Goal: Information Seeking & Learning: Learn about a topic

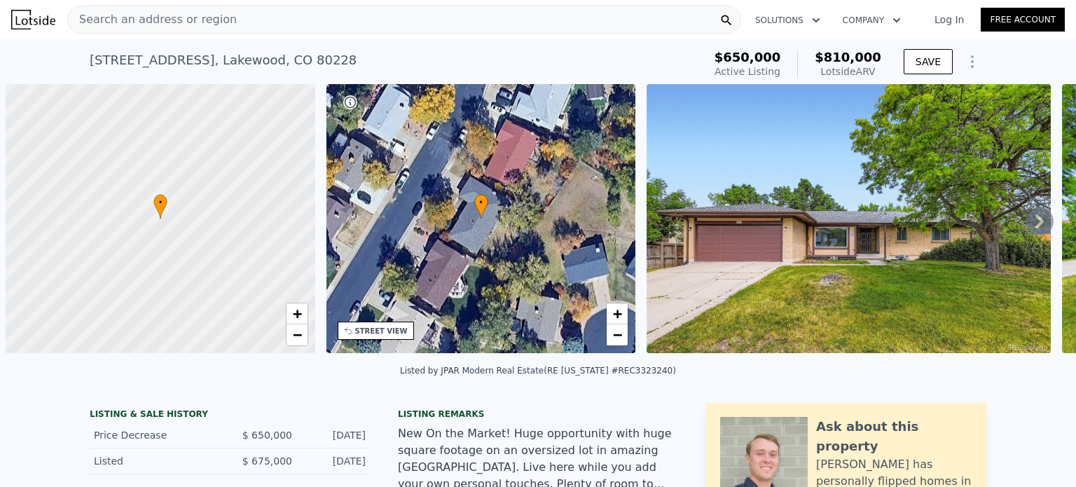
scroll to position [0, 6]
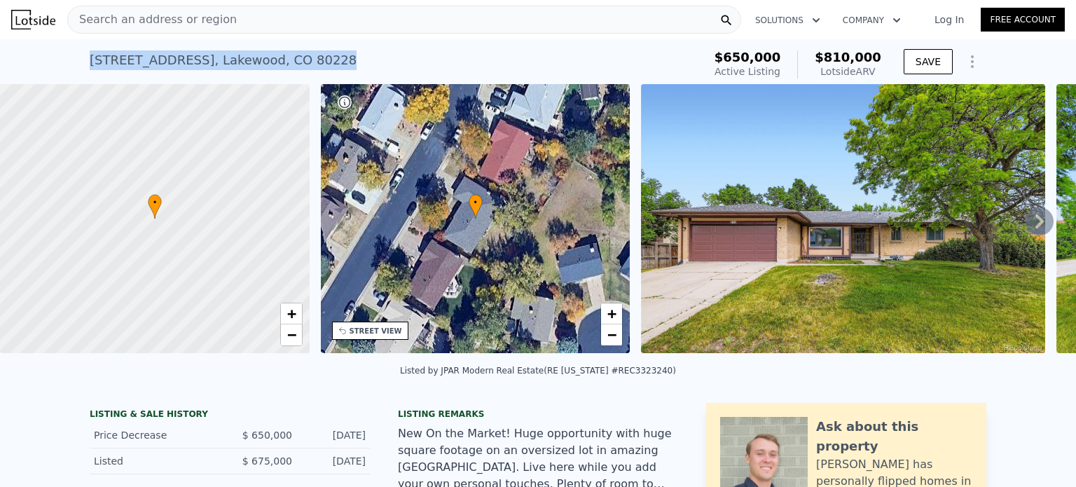
drag, startPoint x: 322, startPoint y: 76, endPoint x: 81, endPoint y: 67, distance: 241.1
click at [81, 67] on div "2122 S Yank Way , Lakewood , CO 80228 Active at $650k (~ARV $810k ) $650,000 Ac…" at bounding box center [538, 61] width 1076 height 45
copy div "2122 S Yank Way , Lakewood , CO 80228"
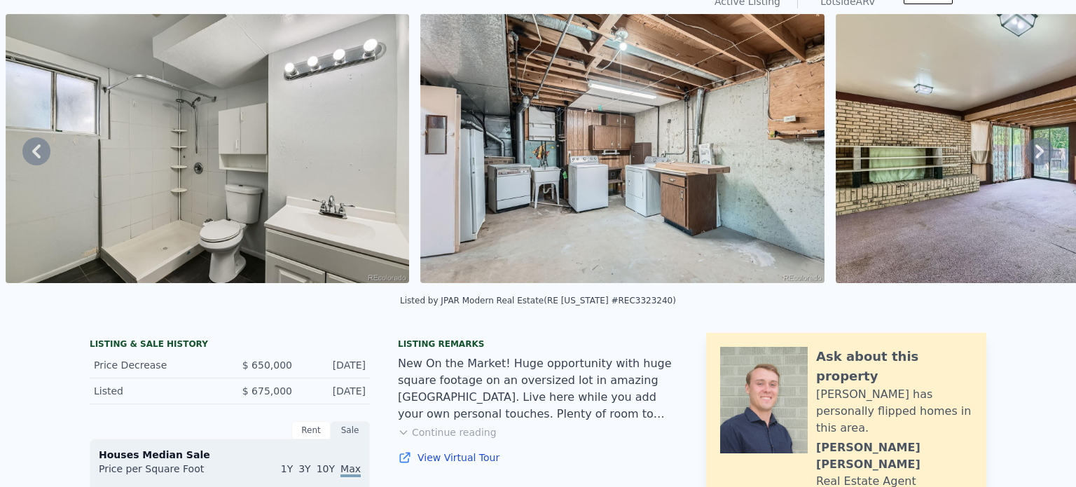
scroll to position [5, 0]
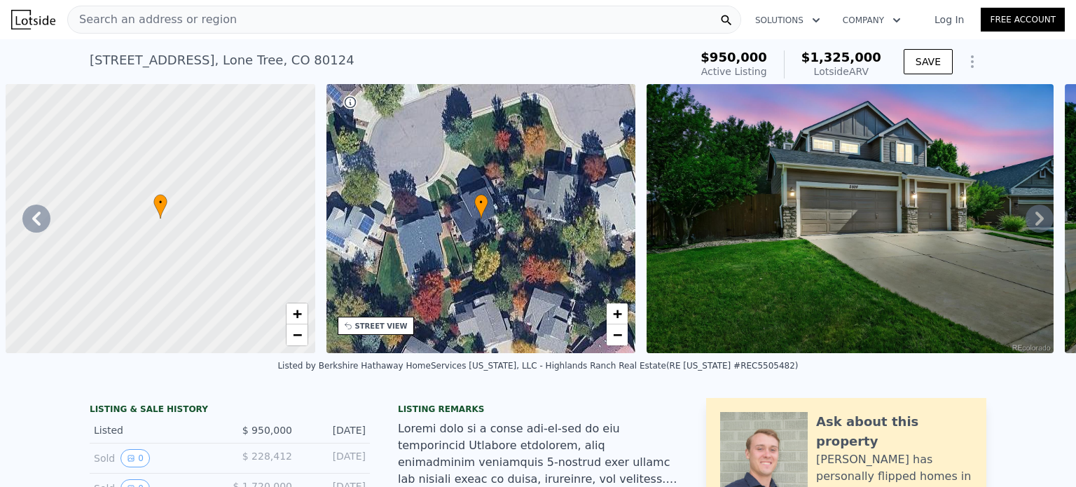
scroll to position [0, 3091]
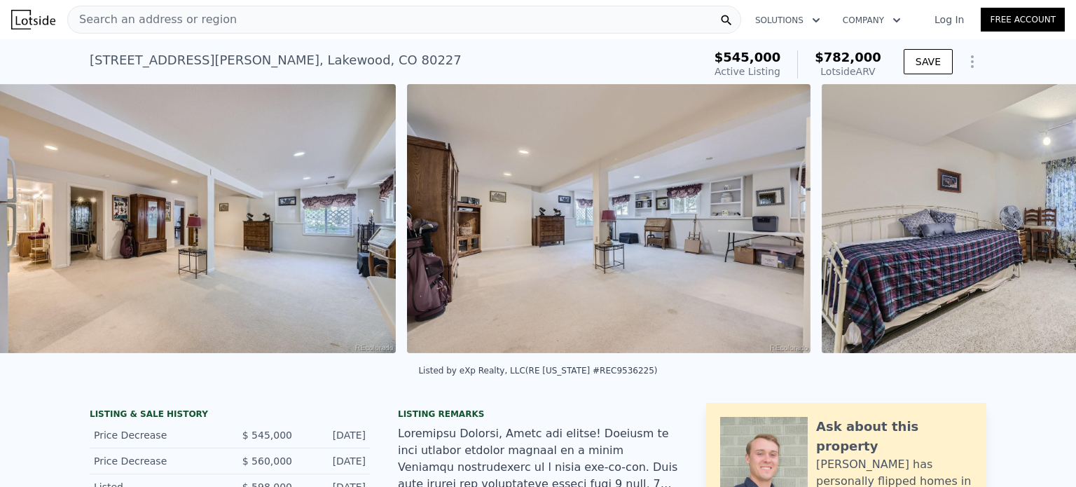
scroll to position [0, 7689]
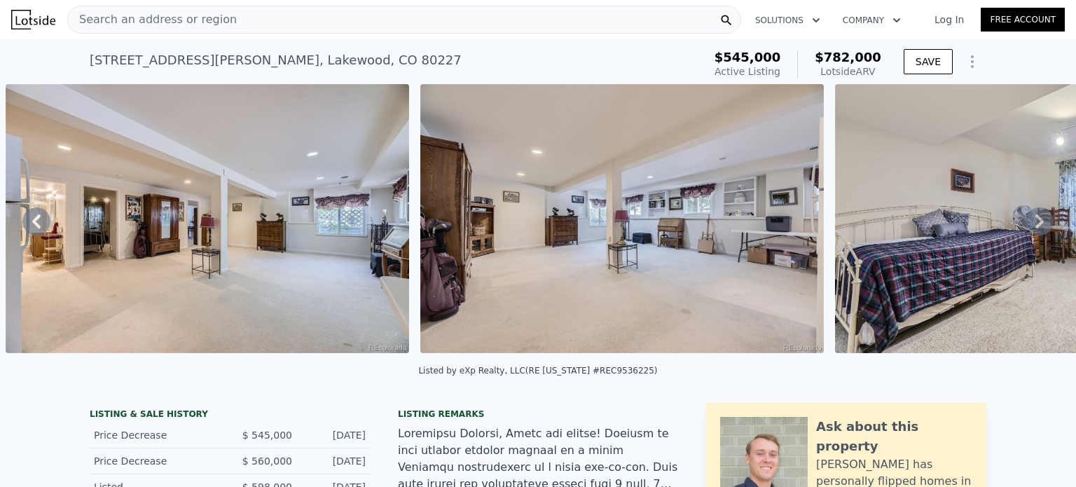
drag, startPoint x: 748, startPoint y: 355, endPoint x: 765, endPoint y: 359, distance: 18.0
click at [765, 358] on div "• + − • + − STREET VIEW Loading... SATELLITE VIEW" at bounding box center [538, 221] width 1076 height 274
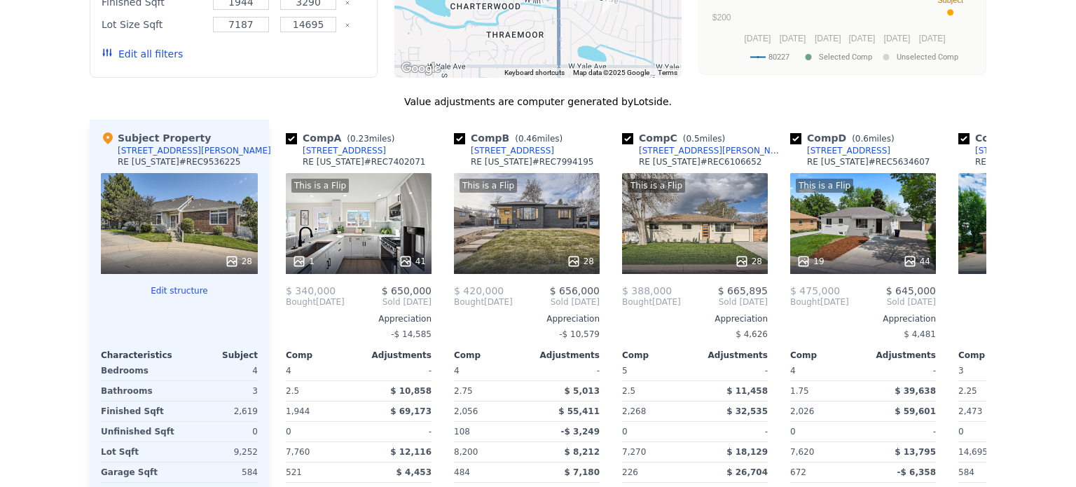
scroll to position [0, 0]
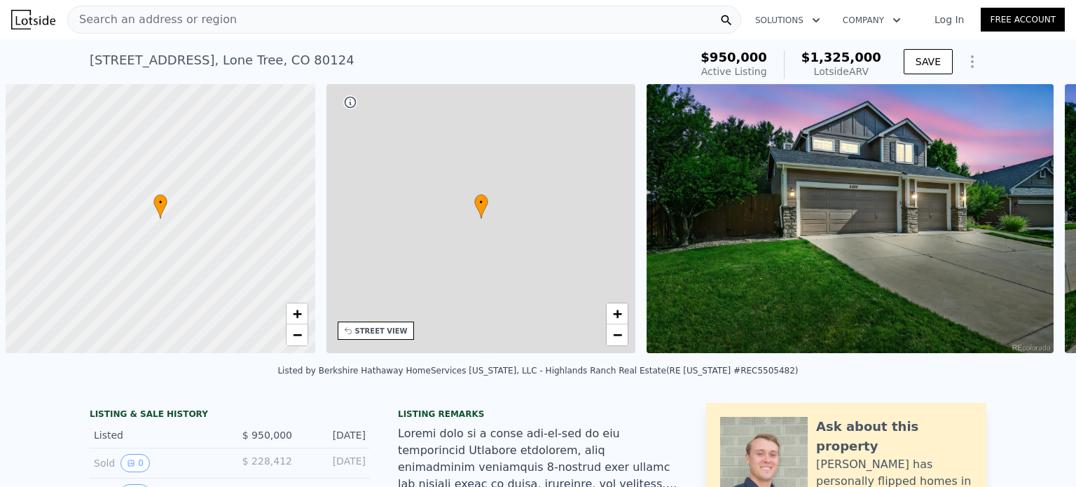
scroll to position [0, 6]
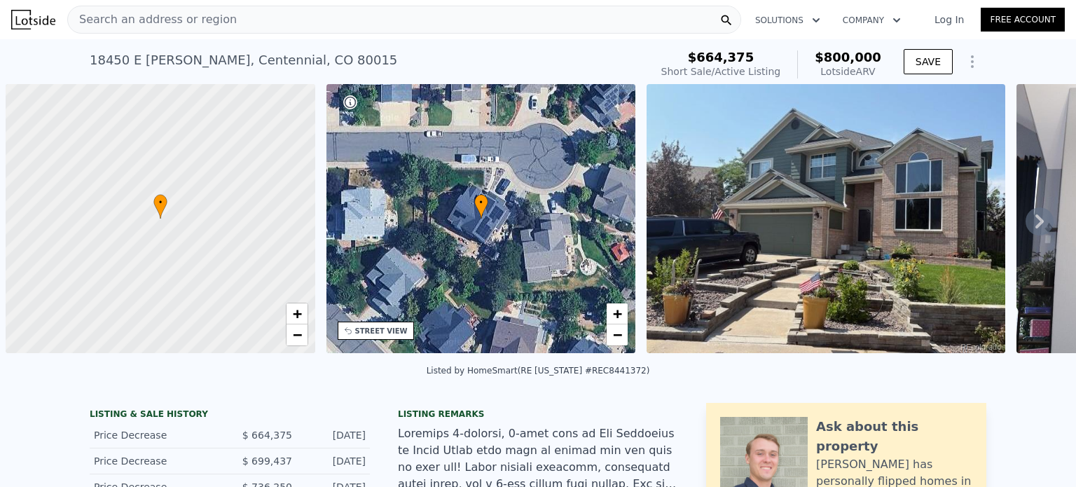
scroll to position [0, 6]
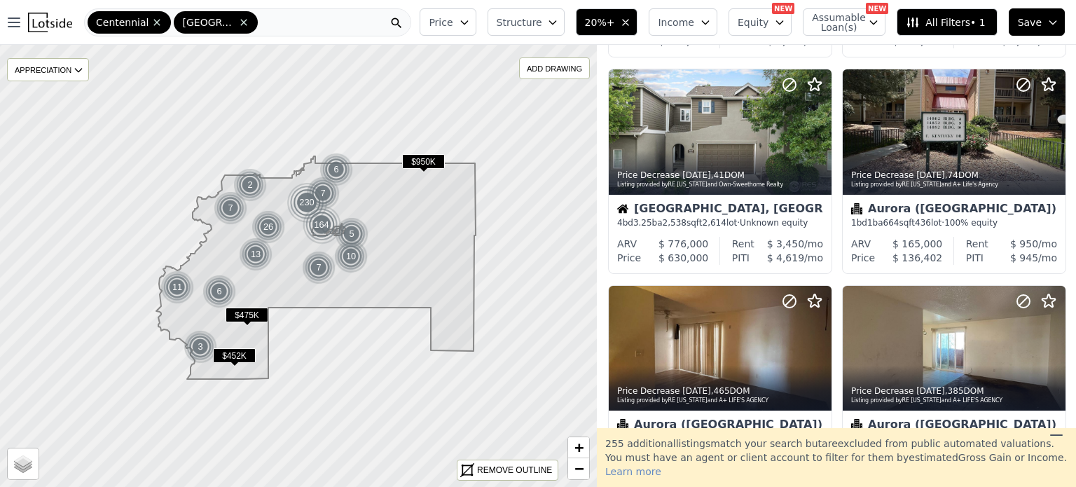
scroll to position [666, 0]
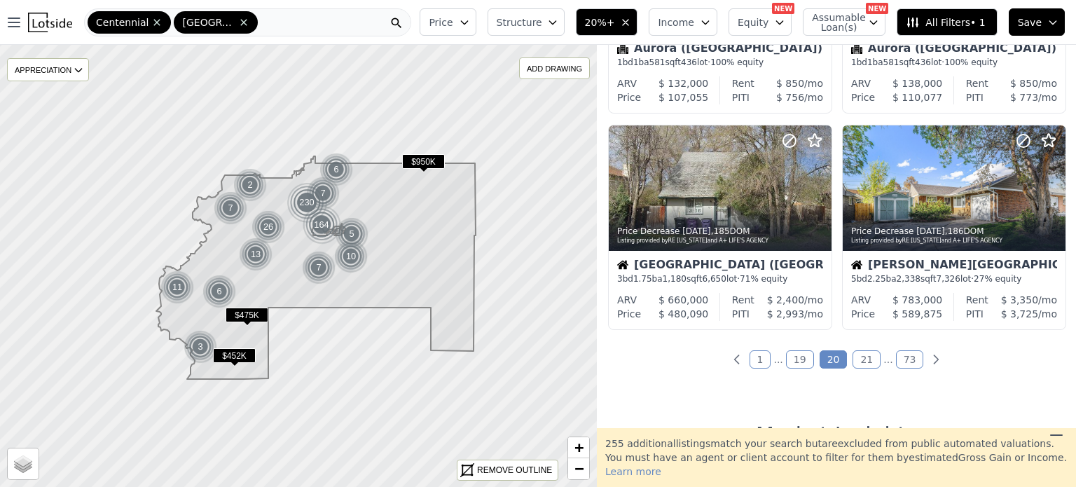
click at [858, 364] on link "21" at bounding box center [866, 359] width 28 height 18
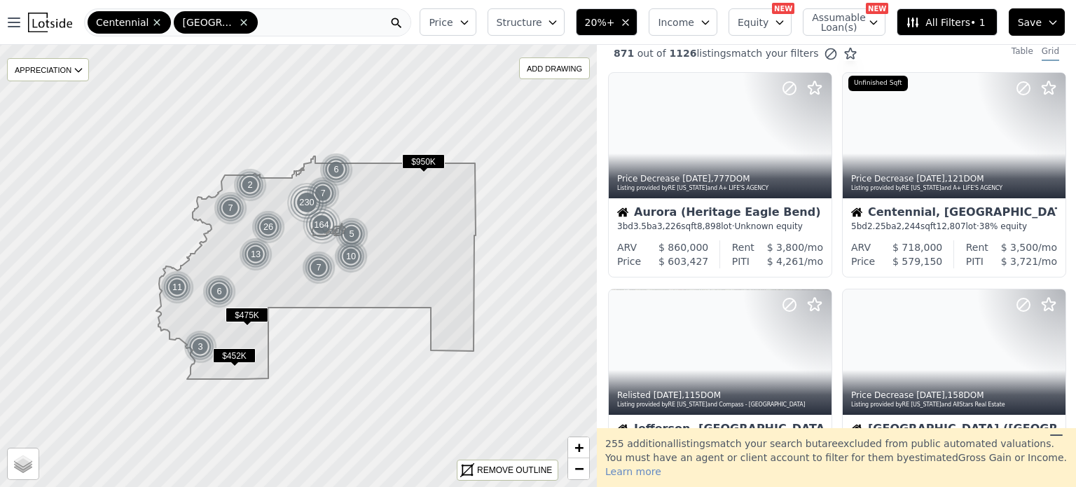
scroll to position [0, 0]
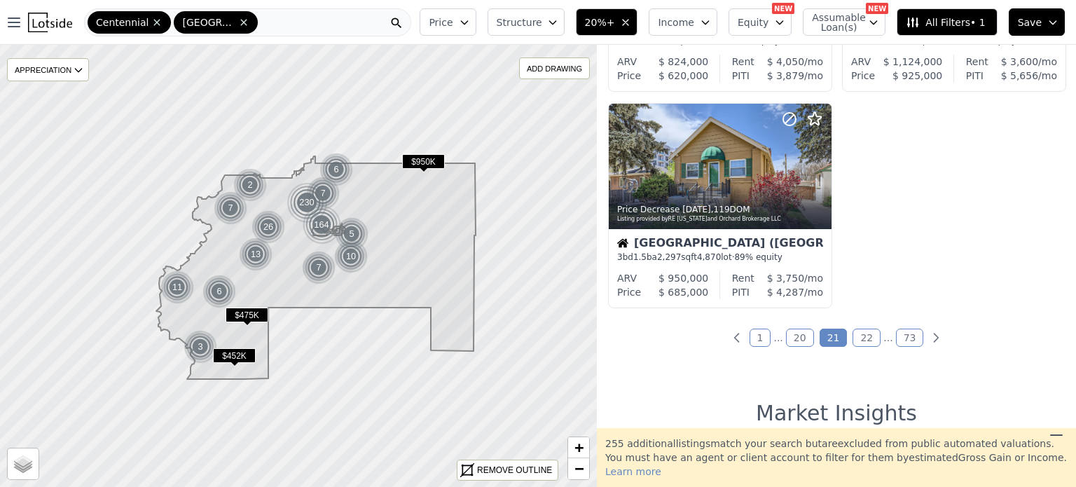
click at [961, 387] on div "871 out of 1126 listings match your filters Table Grid Price Decrease [DATE] , …" at bounding box center [836, 236] width 479 height 383
click at [863, 345] on link "22" at bounding box center [866, 337] width 28 height 18
